Goal: Task Accomplishment & Management: Manage account settings

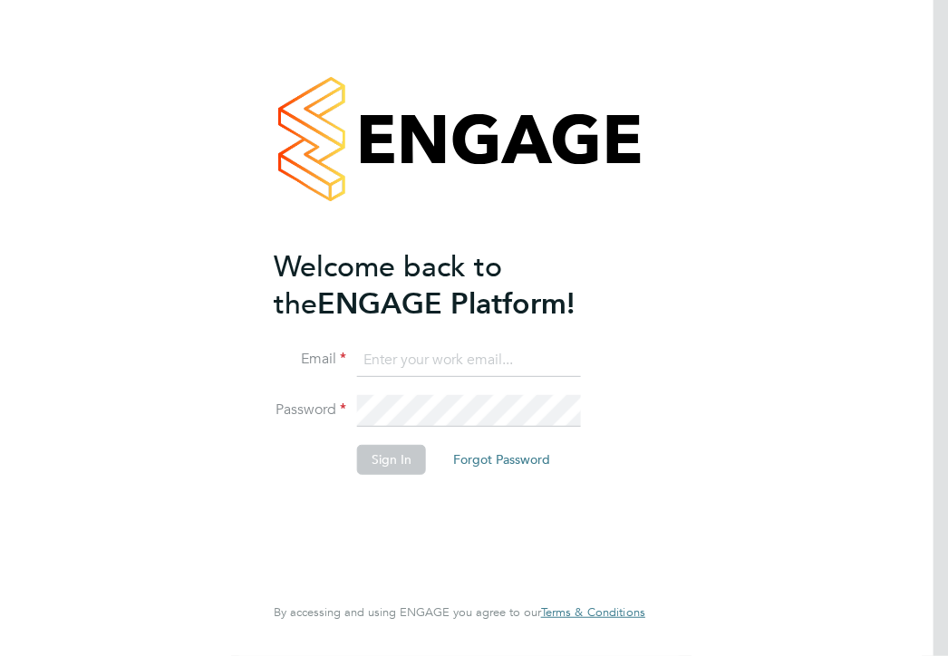
type input "[PERSON_NAME][EMAIL_ADDRESS][PERSON_NAME][DOMAIN_NAME]"
click at [408, 462] on button "Sign In" at bounding box center [391, 459] width 69 height 29
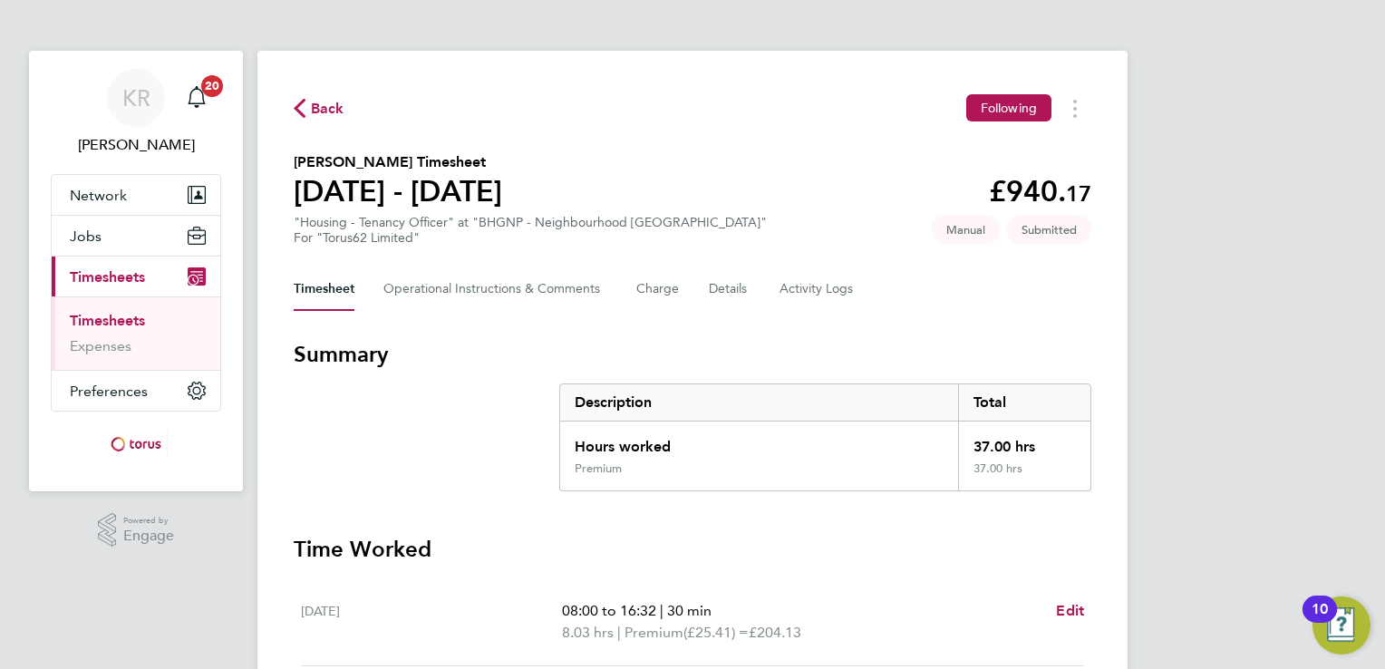
click at [934, 578] on div "Mon 18 Aug 08:00 to 16:32 | 30 min 8.03 hrs | Premium (£25.41) = £204.13 Edit" at bounding box center [692, 622] width 783 height 88
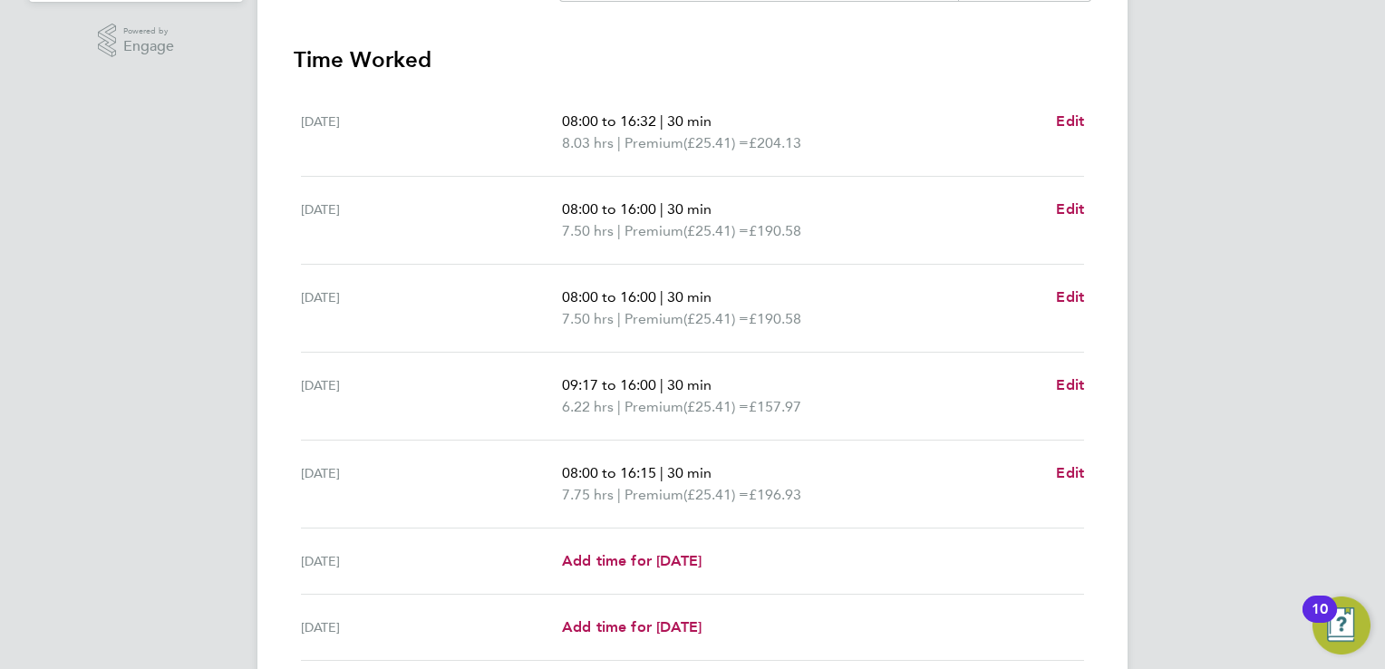
scroll to position [638, 0]
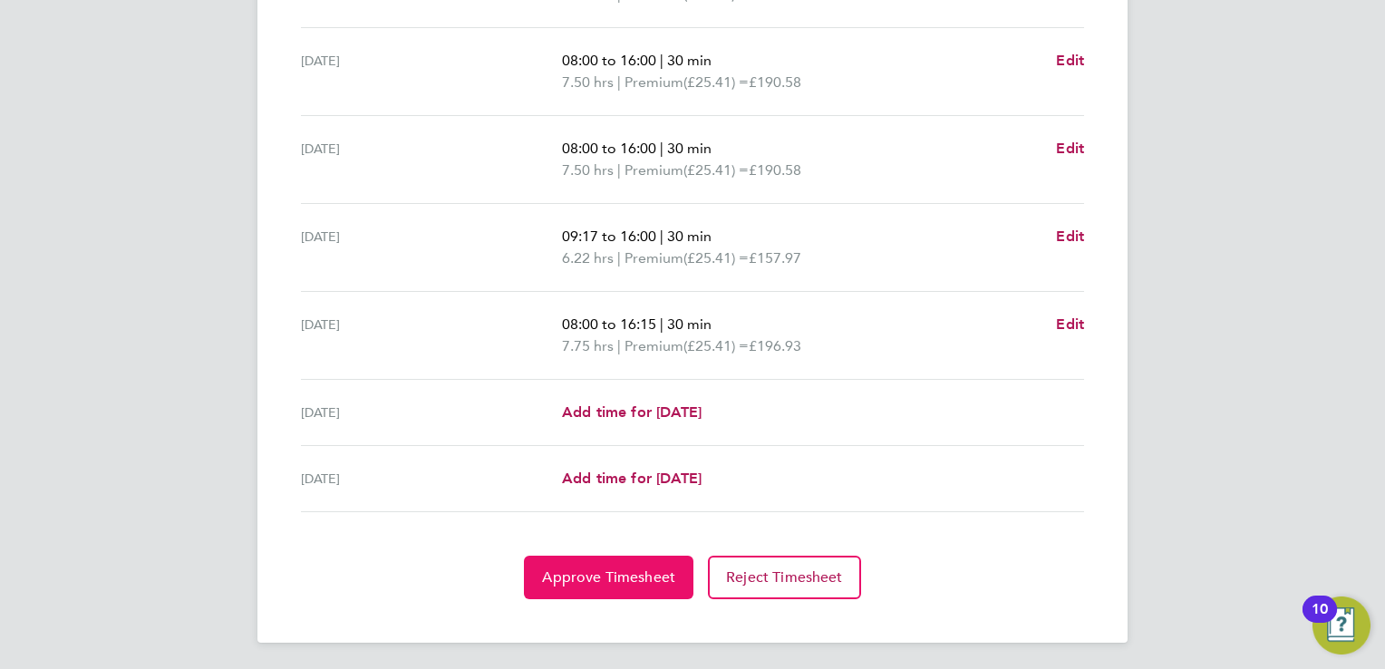
click at [650, 584] on button "Approve Timesheet" at bounding box center [608, 578] width 169 height 44
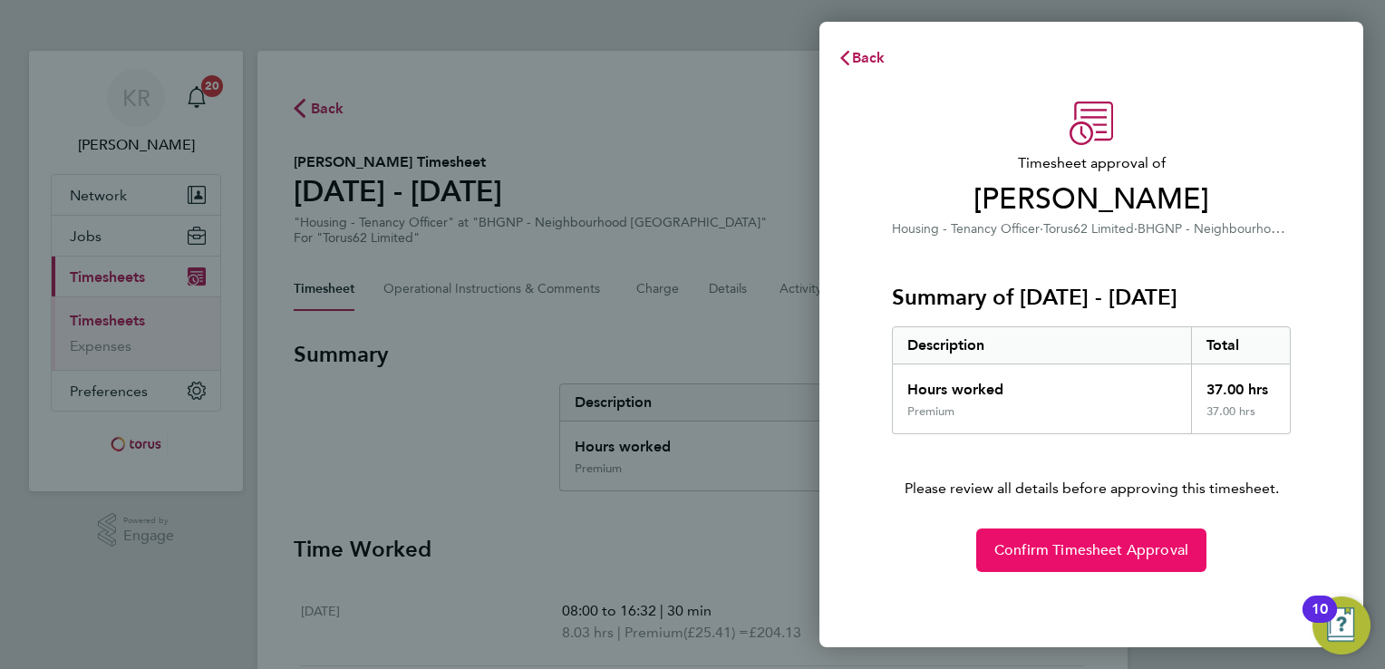
click at [1084, 542] on span "Confirm Timesheet Approval" at bounding box center [1091, 550] width 194 height 18
